Goal: Information Seeking & Learning: Check status

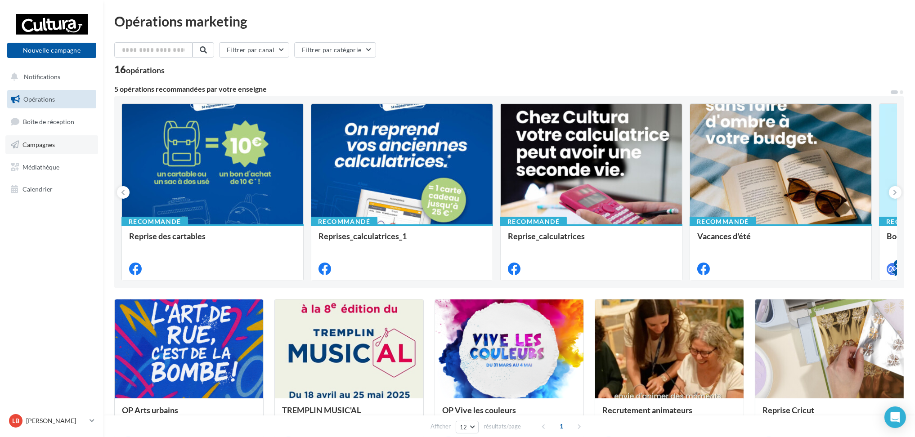
click at [40, 144] on span "Campagnes" at bounding box center [38, 145] width 32 height 8
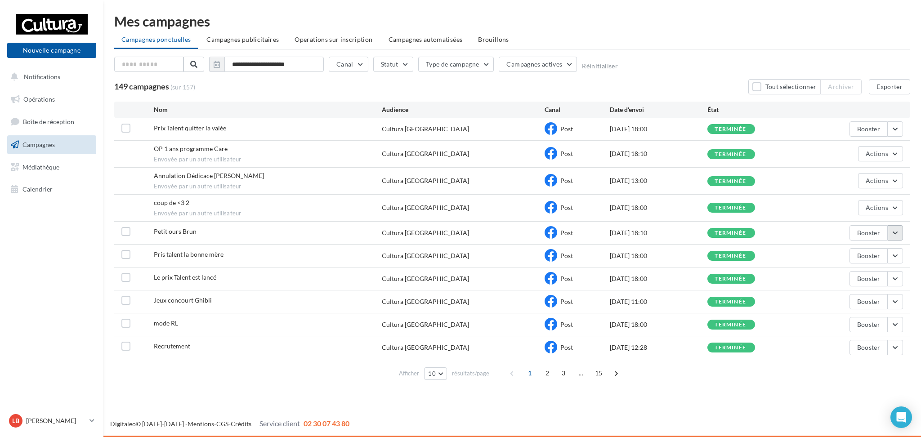
click at [899, 233] on button "button" at bounding box center [895, 232] width 15 height 15
click at [854, 255] on button "Voir les résultats" at bounding box center [858, 253] width 90 height 23
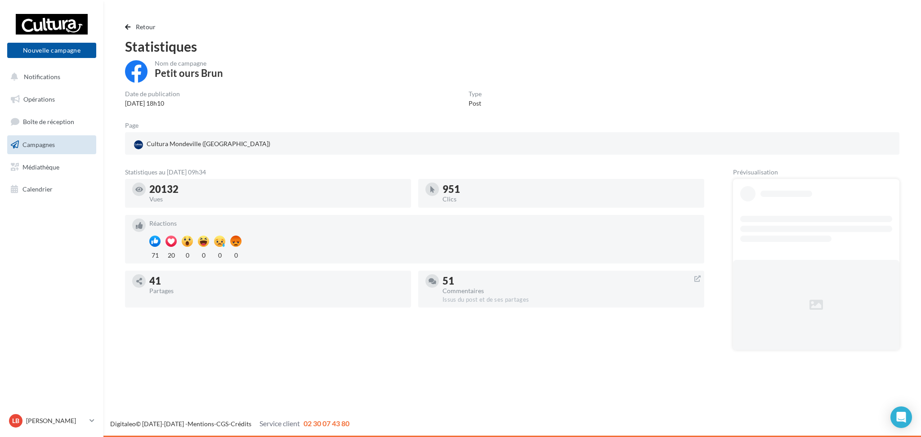
drag, startPoint x: 185, startPoint y: 189, endPoint x: 138, endPoint y: 194, distance: 47.0
click at [138, 194] on div "20132 Vues" at bounding box center [268, 194] width 272 height 22
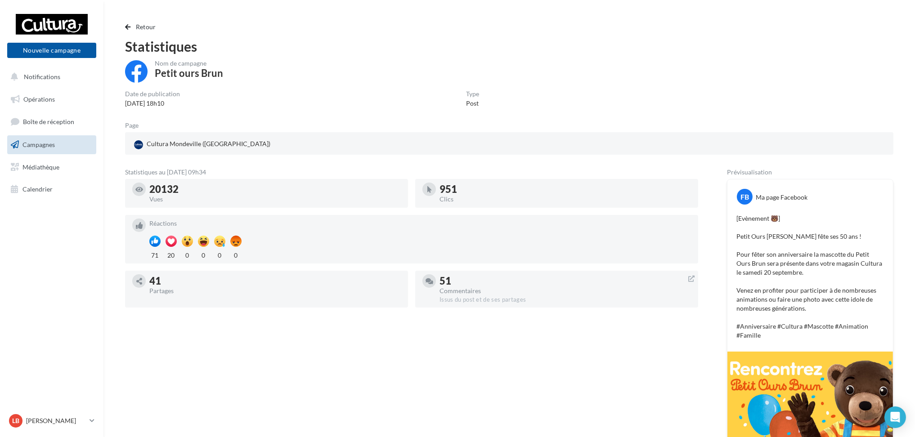
drag, startPoint x: 460, startPoint y: 192, endPoint x: 433, endPoint y: 195, distance: 27.6
click at [433, 195] on div "951 Clics" at bounding box center [556, 194] width 268 height 22
click at [129, 28] on span "button" at bounding box center [127, 27] width 5 height 6
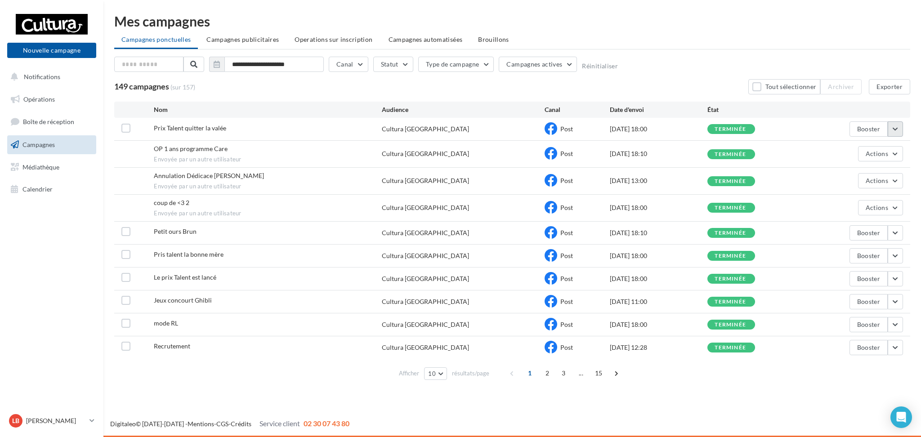
click at [895, 128] on button "button" at bounding box center [895, 128] width 15 height 15
click at [878, 144] on button "Voir les résultats" at bounding box center [858, 149] width 90 height 23
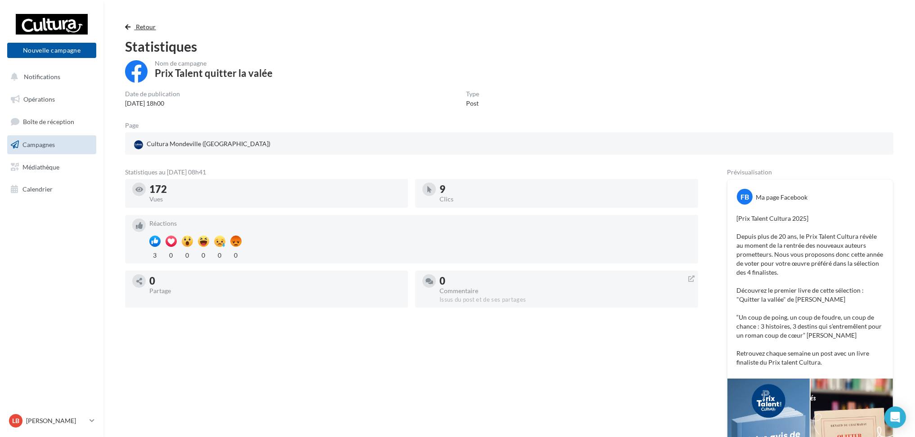
click at [128, 24] on span "button" at bounding box center [127, 27] width 5 height 6
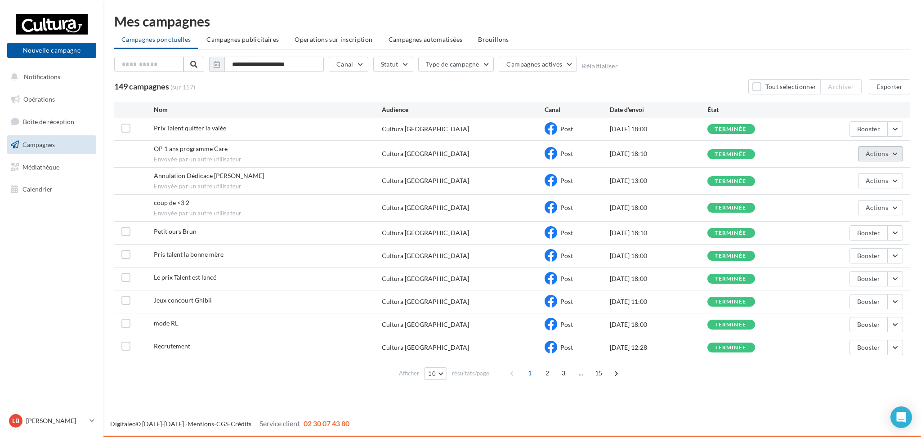
click at [891, 153] on button "Actions" at bounding box center [880, 153] width 45 height 15
click at [878, 172] on button "Voir les résultats" at bounding box center [858, 174] width 90 height 23
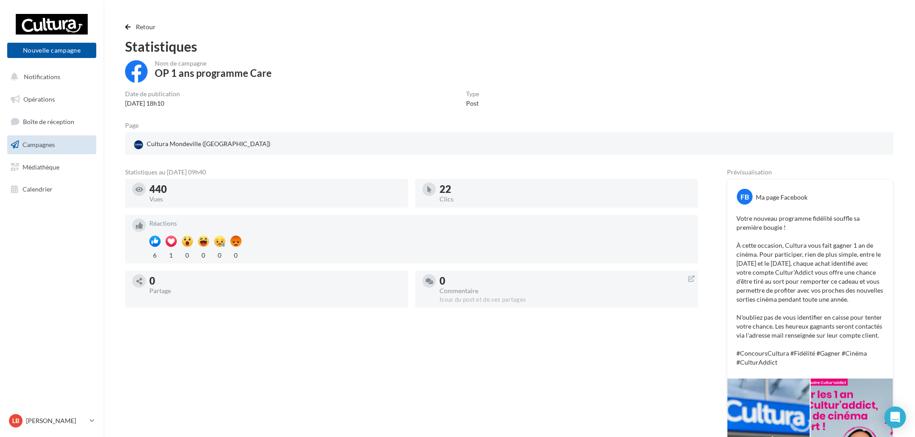
click at [124, 28] on div "Retour Statistiques Nom de campagne OP 1 ans programme Care Date de publication…" at bounding box center [509, 289] width 790 height 535
click at [131, 26] on button "Retour" at bounding box center [142, 27] width 35 height 11
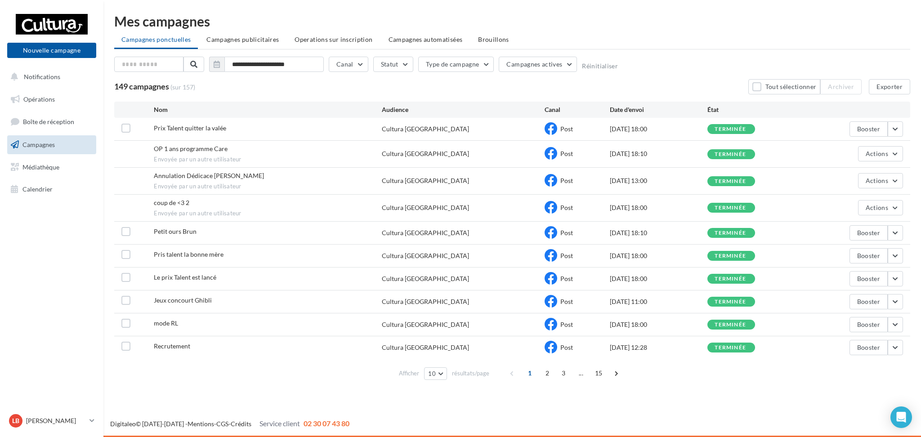
drag, startPoint x: 667, startPoint y: 153, endPoint x: 605, endPoint y: 133, distance: 65.3
click at [605, 133] on div "Prix Talent quitter la valée Cultura [GEOGRAPHIC_DATA] Post [DATE] 18:00 termin…" at bounding box center [512, 238] width 796 height 241
click at [596, 146] on div "OP 1 ans programme Care Envoyée par un autre utilisateur Cultura Mondeville Pos…" at bounding box center [512, 154] width 796 height 27
click at [585, 32] on ul "Campagnes ponctuelles Campagnes publicitaires Operations sur inscription Campag…" at bounding box center [512, 40] width 796 height 18
